Goal: Information Seeking & Learning: Learn about a topic

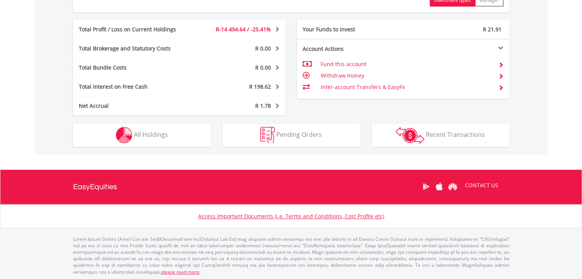
scroll to position [398, 0]
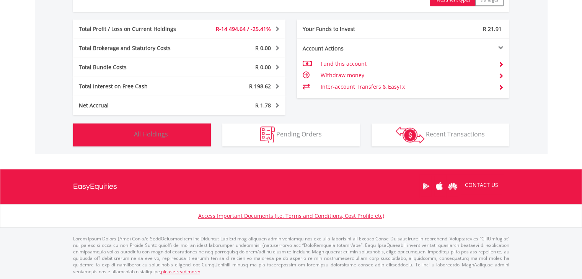
click at [157, 137] on span "All Holdings" at bounding box center [151, 134] width 34 height 8
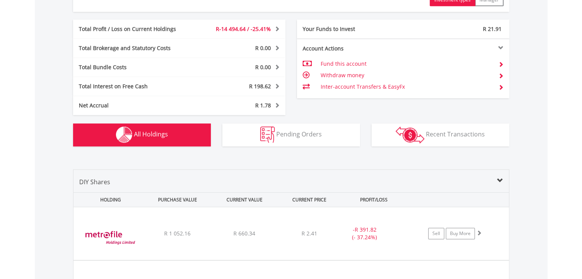
scroll to position [546, 0]
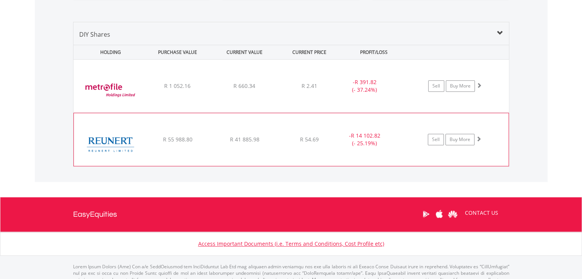
click at [113, 143] on img at bounding box center [111, 143] width 66 height 41
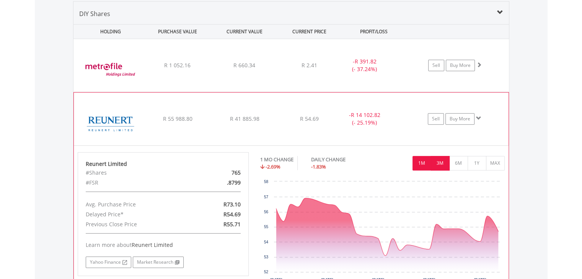
scroll to position [584, 0]
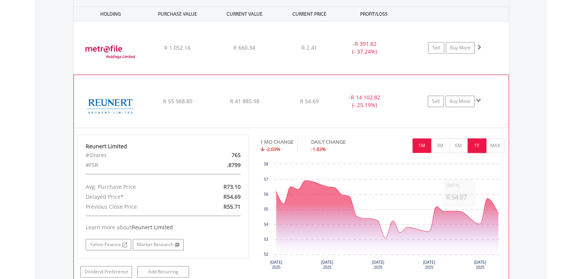
click at [481, 142] on button "1Y" at bounding box center [477, 146] width 19 height 15
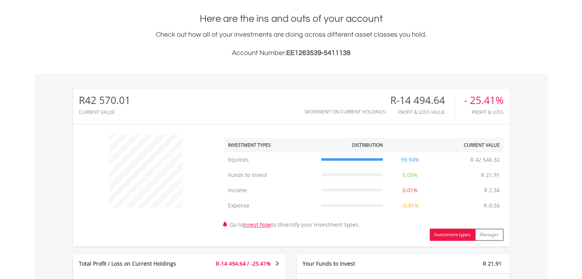
scroll to position [48, 0]
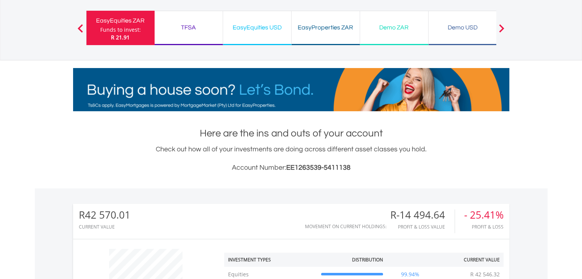
click at [182, 22] on div "TFSA" at bounding box center [188, 27] width 59 height 11
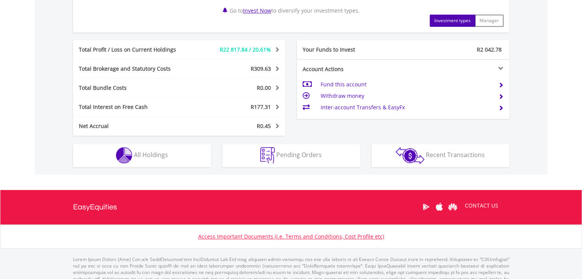
scroll to position [383, 0]
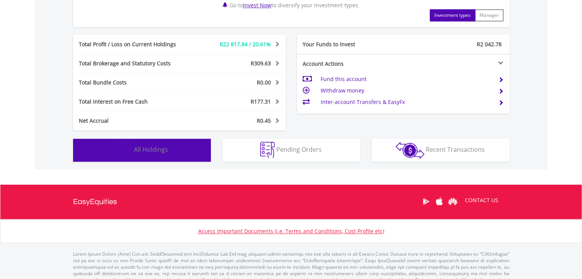
click at [172, 144] on button "Holdings All Holdings" at bounding box center [142, 150] width 138 height 23
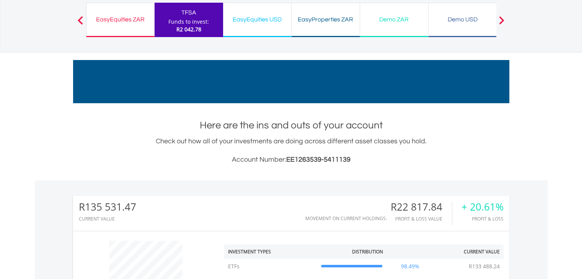
scroll to position [0, 0]
